Goal: Check status: Check status

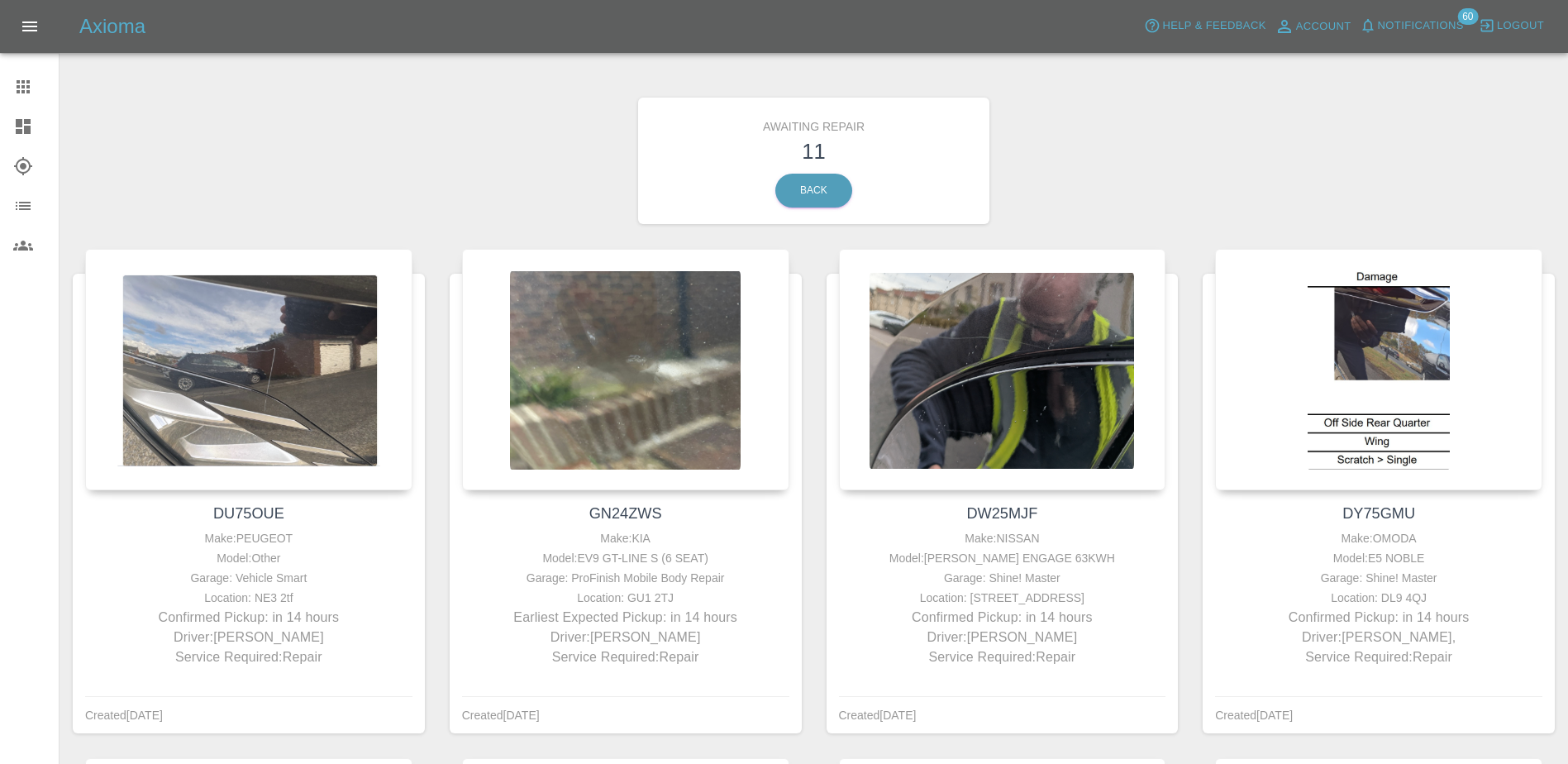
scroll to position [916, 0]
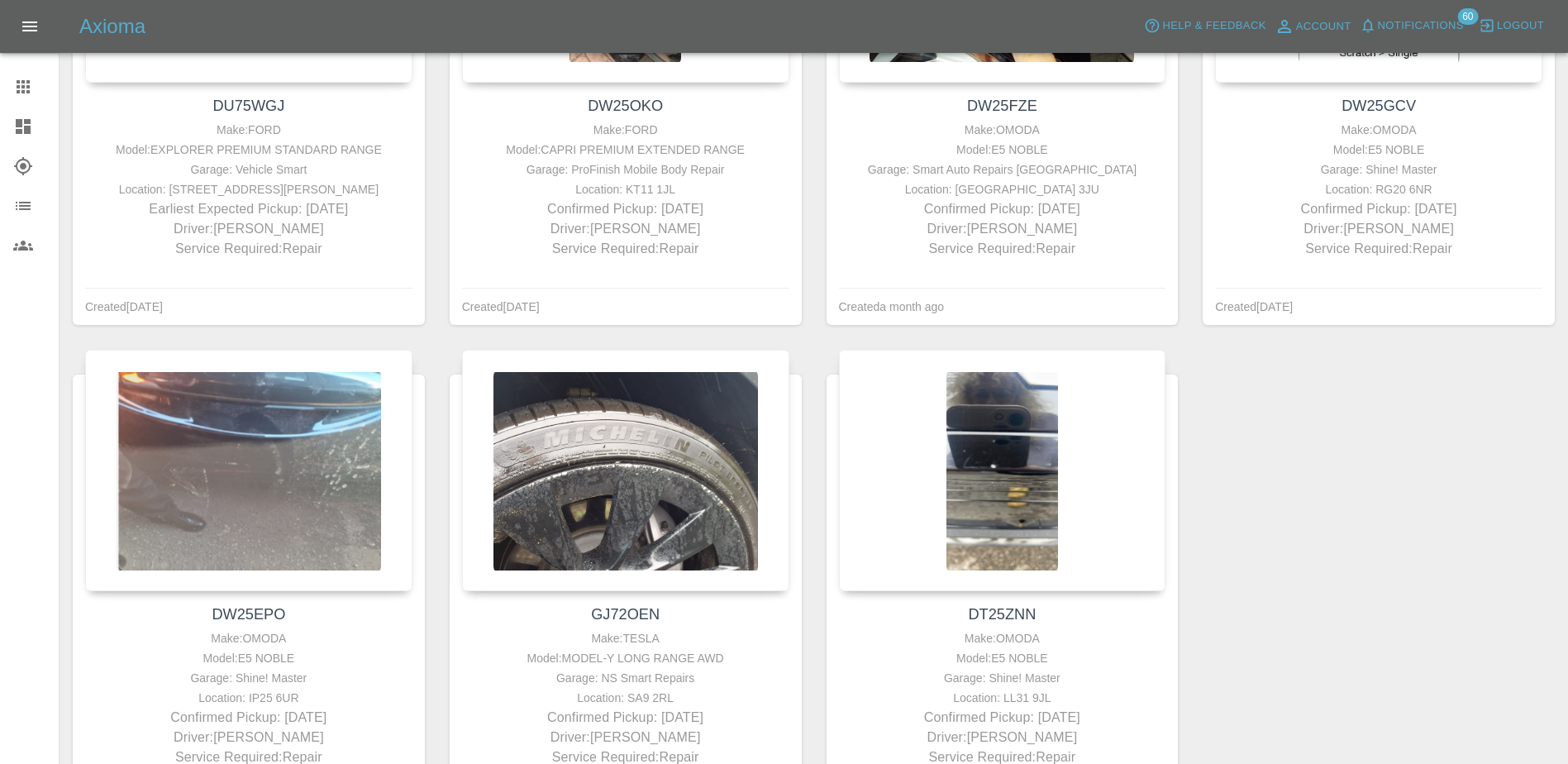
click at [23, 83] on icon at bounding box center [23, 87] width 13 height 13
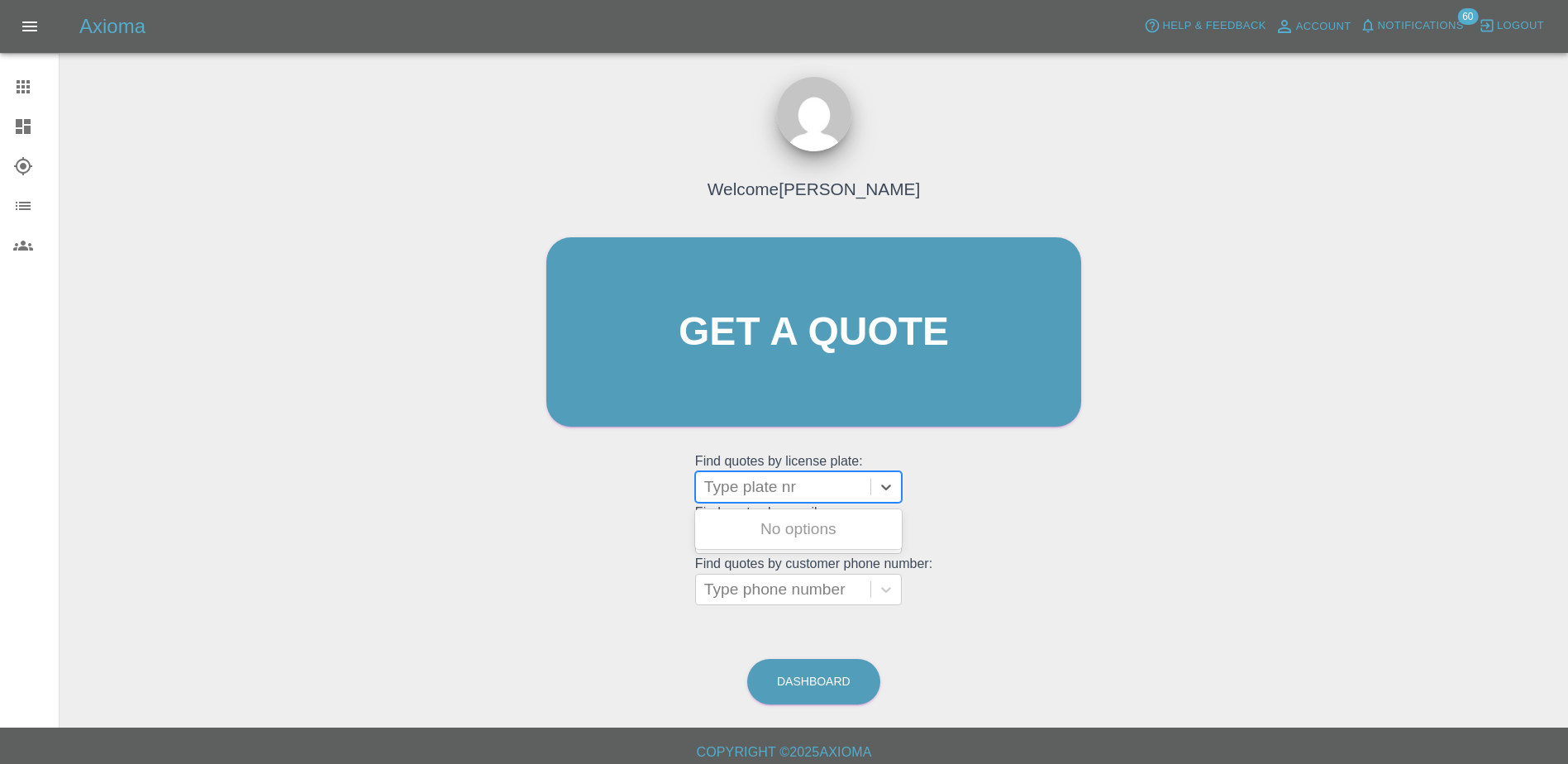
click at [812, 491] on div at bounding box center [783, 487] width 158 height 23
paste input "DT25CVV"
type input "DT25CVV"
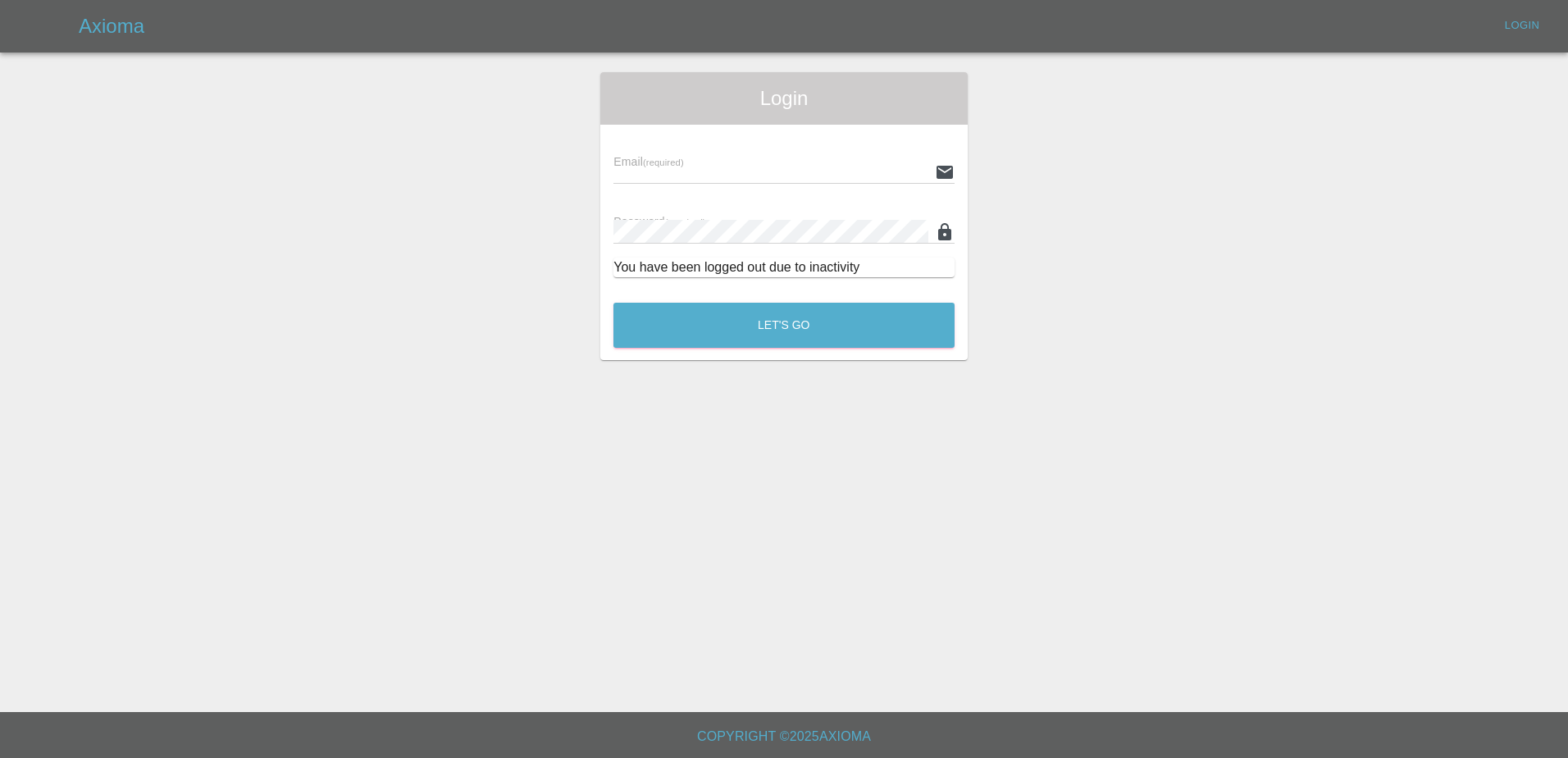
type input "[PERSON_NAME][EMAIL_ADDRESS][PERSON_NAME][DOMAIN_NAME]"
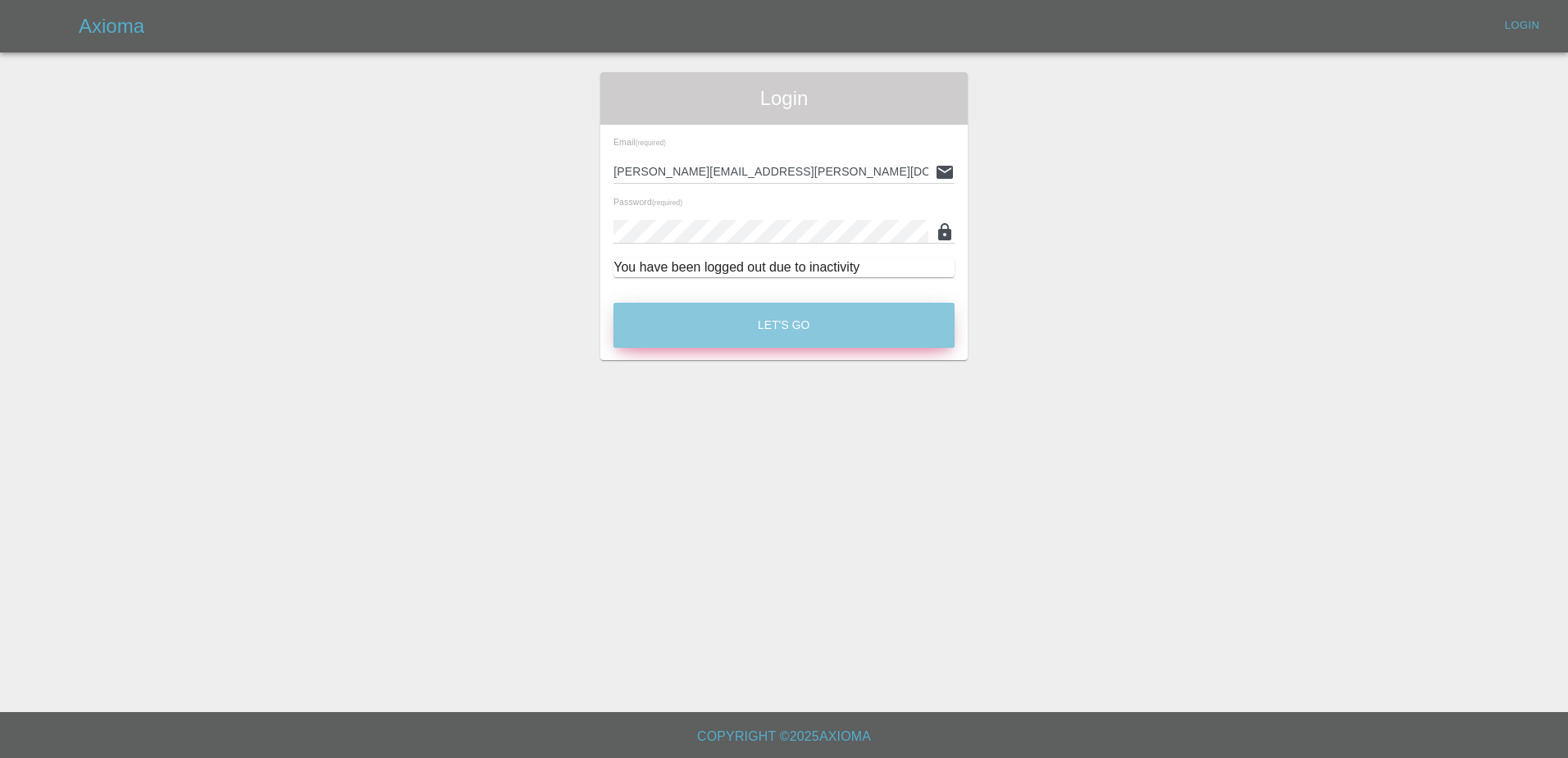
click at [734, 313] on button "Let's Go" at bounding box center [784, 325] width 341 height 45
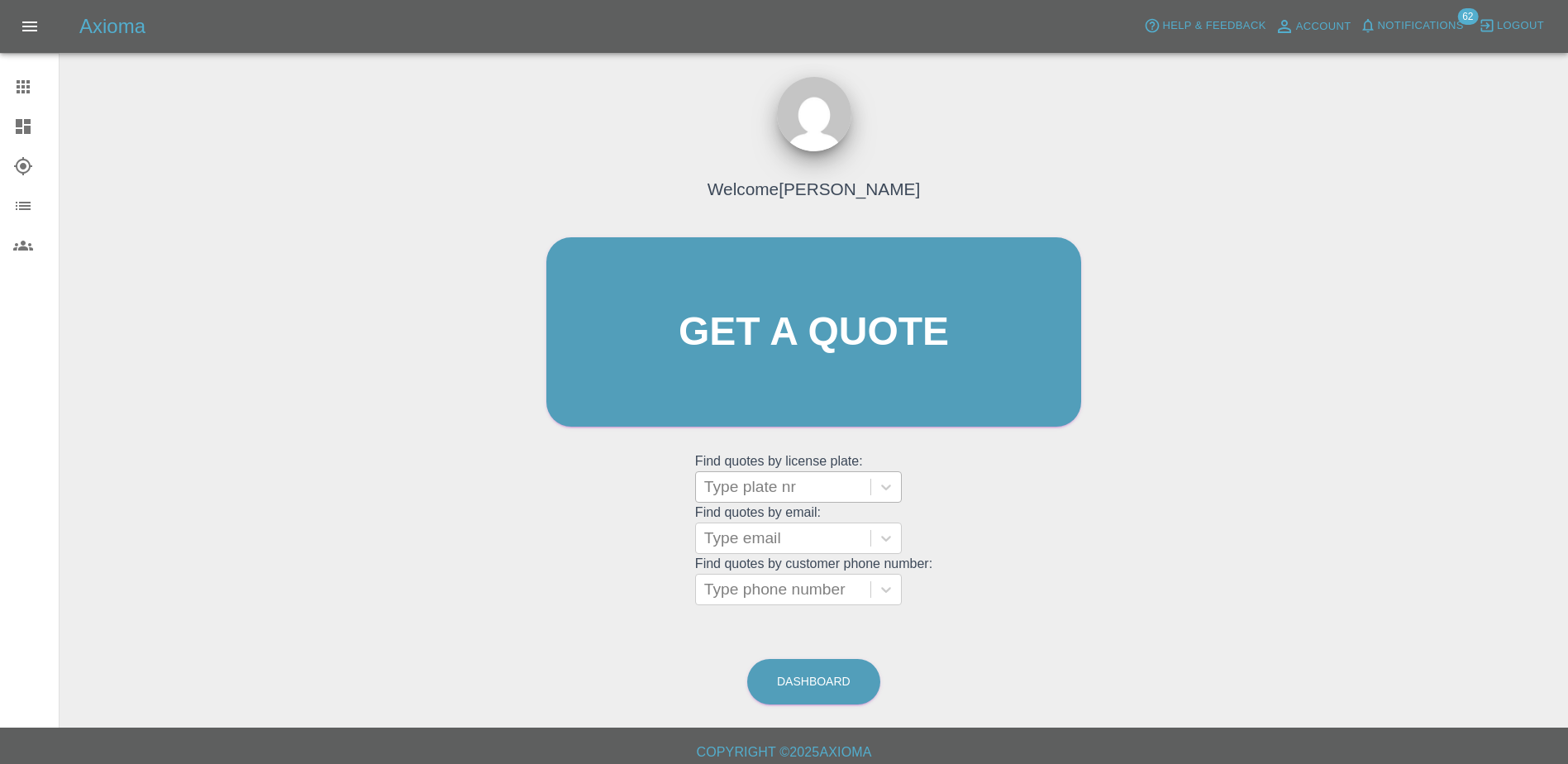
click at [748, 484] on div at bounding box center [783, 487] width 158 height 23
paste input "DT25CVV"
type input "DT25CVV"
click at [814, 524] on div "DT25CVV, Registered" at bounding box center [798, 529] width 207 height 33
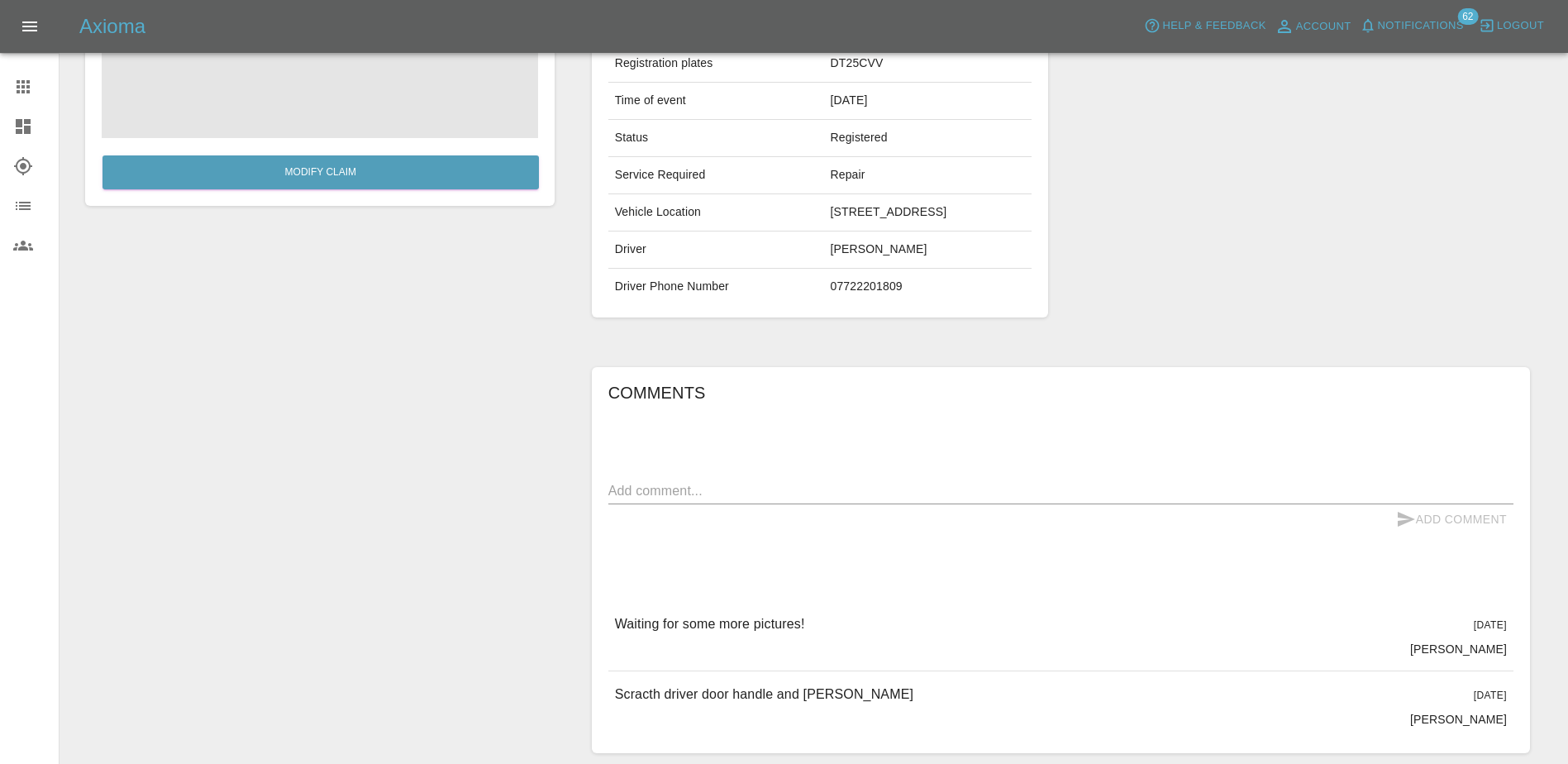
scroll to position [382, 0]
